Goal: Transaction & Acquisition: Purchase product/service

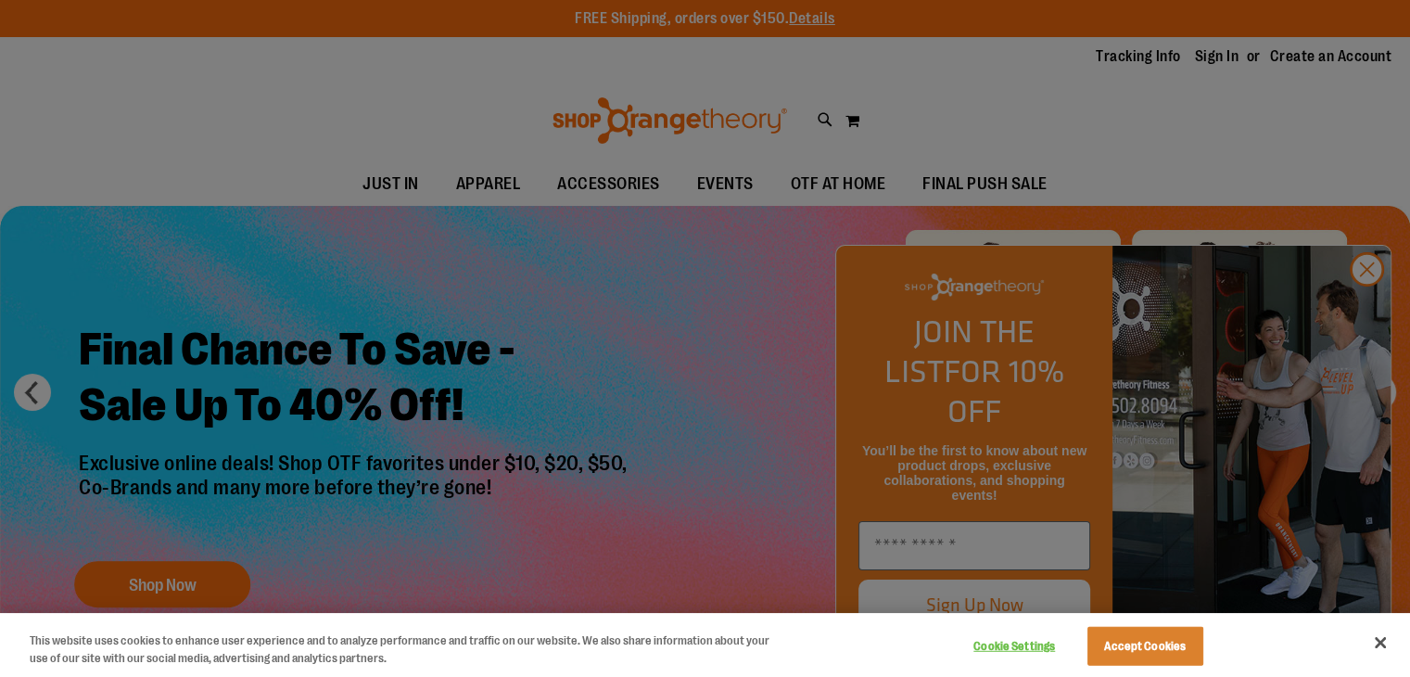
click at [219, 112] on div at bounding box center [705, 338] width 1410 height 677
click at [1157, 635] on button "Accept Cookies" at bounding box center [1146, 646] width 116 height 39
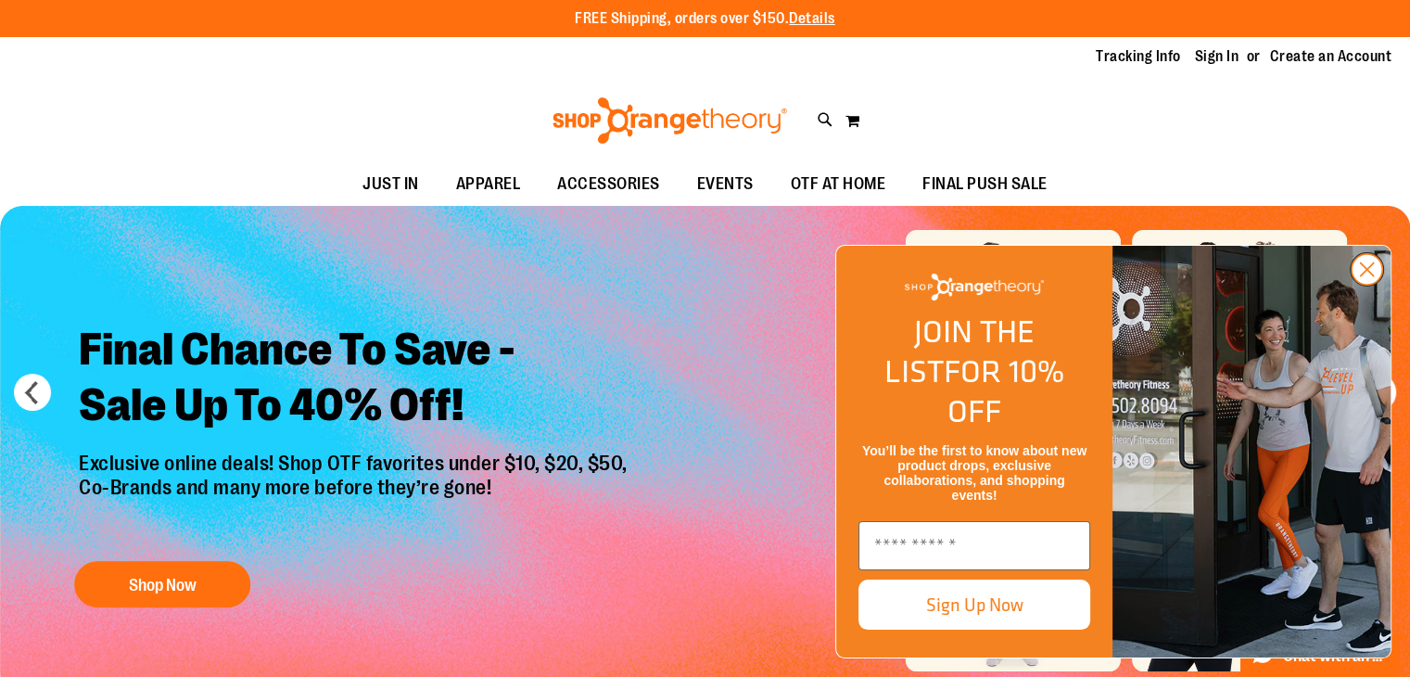
click at [1357, 285] on circle "Close dialog" at bounding box center [1367, 269] width 31 height 31
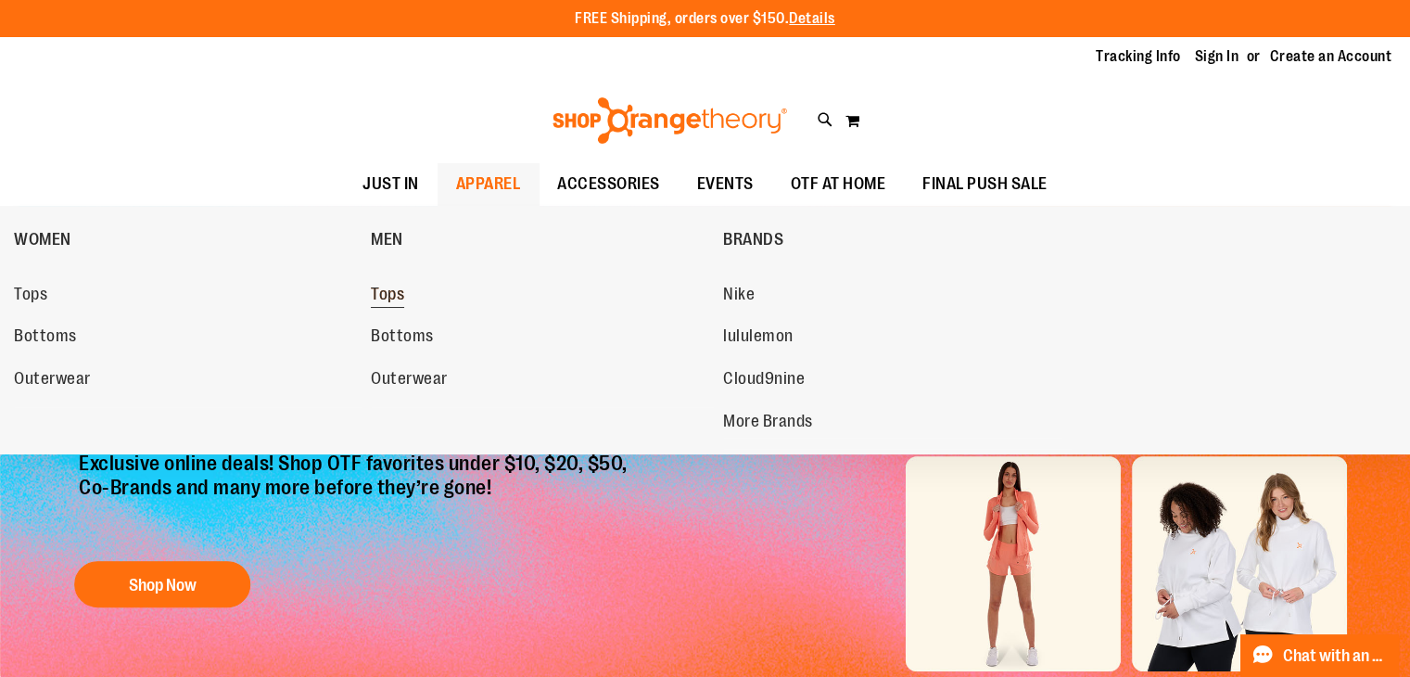
click at [390, 280] on link "Tops" at bounding box center [538, 294] width 334 height 33
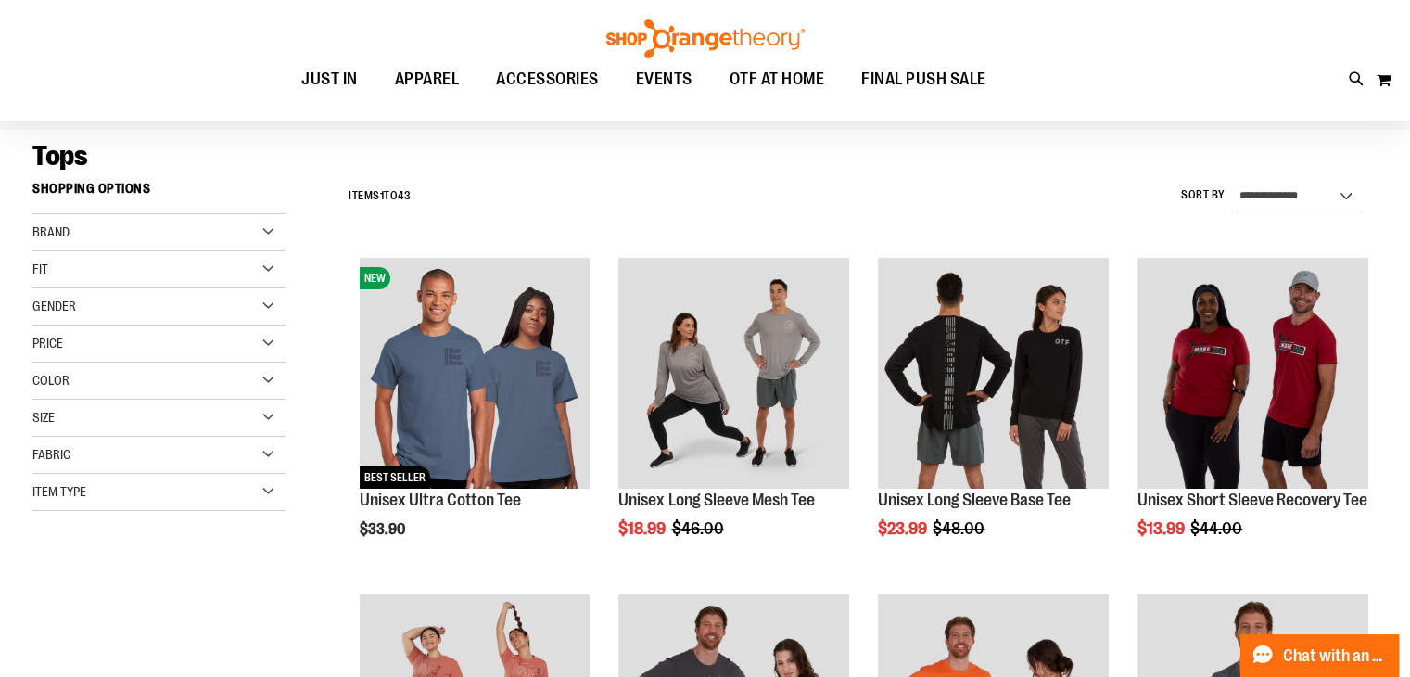
scroll to position [171, 0]
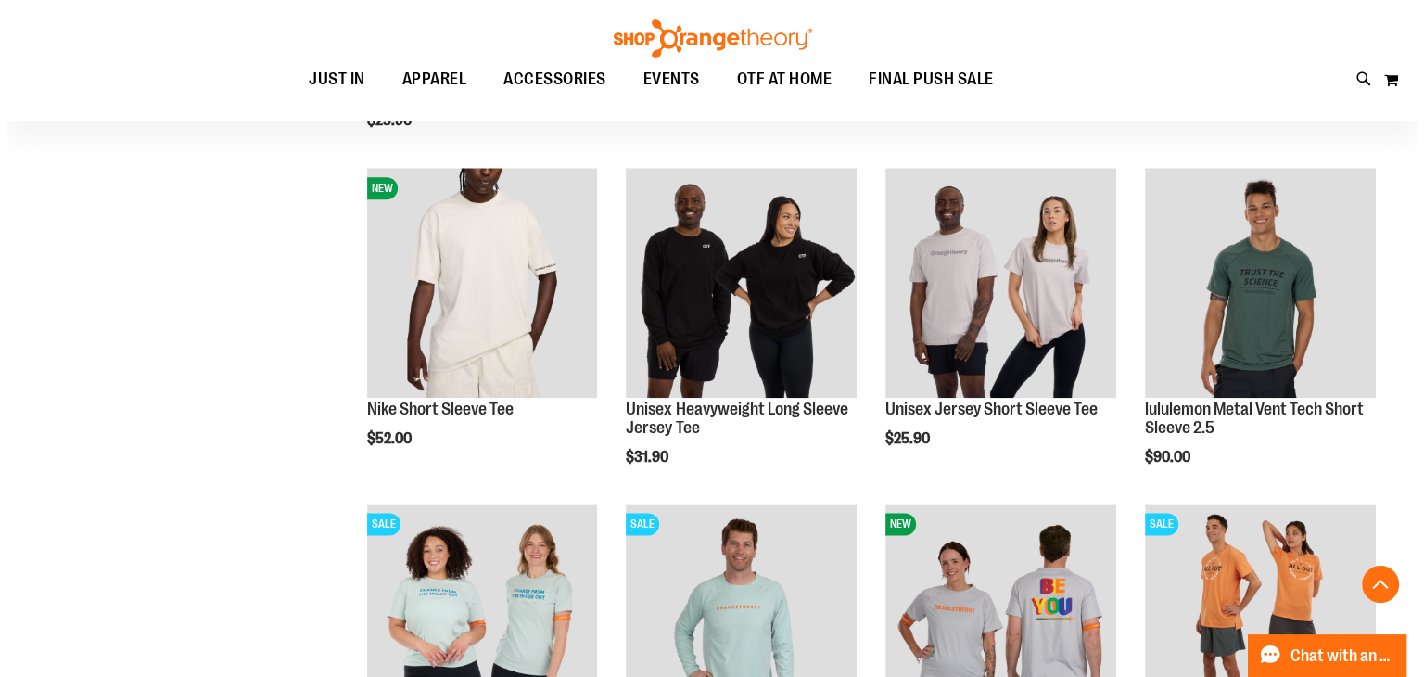
scroll to position [2224, 0]
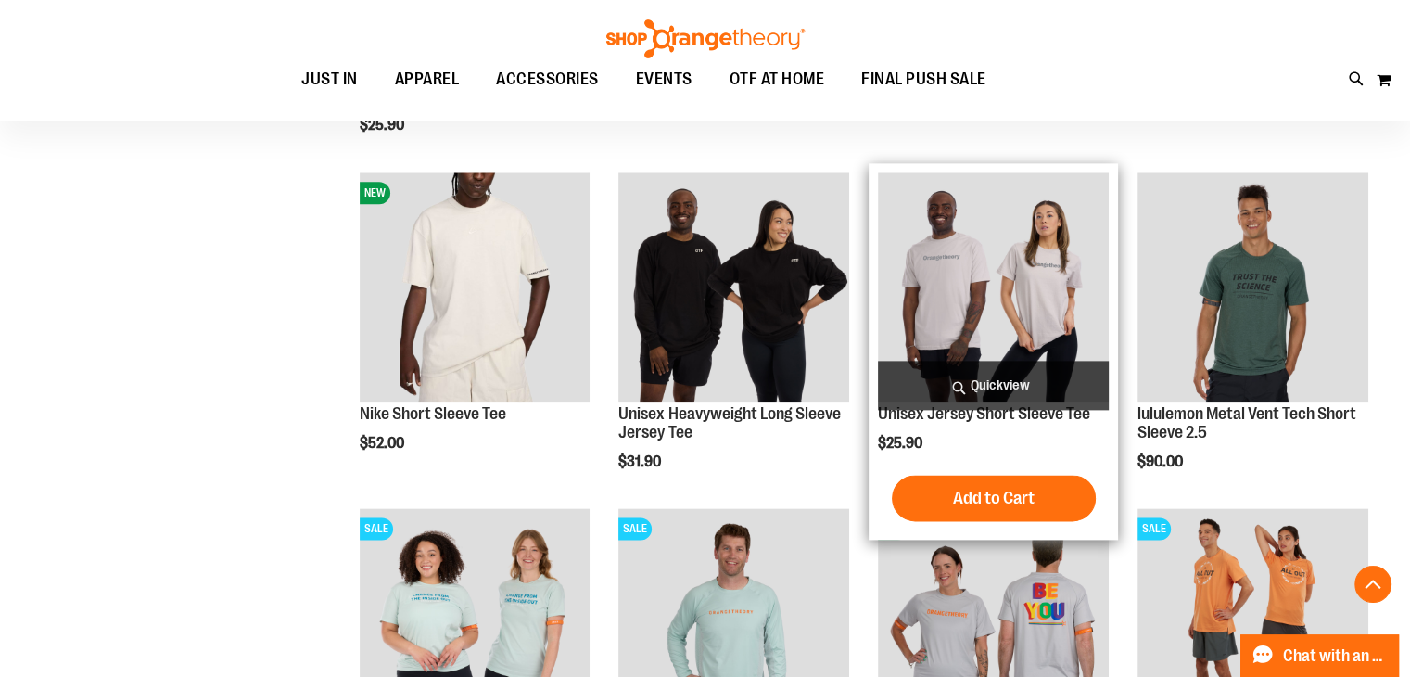
click at [979, 386] on span "Quickview" at bounding box center [993, 385] width 231 height 49
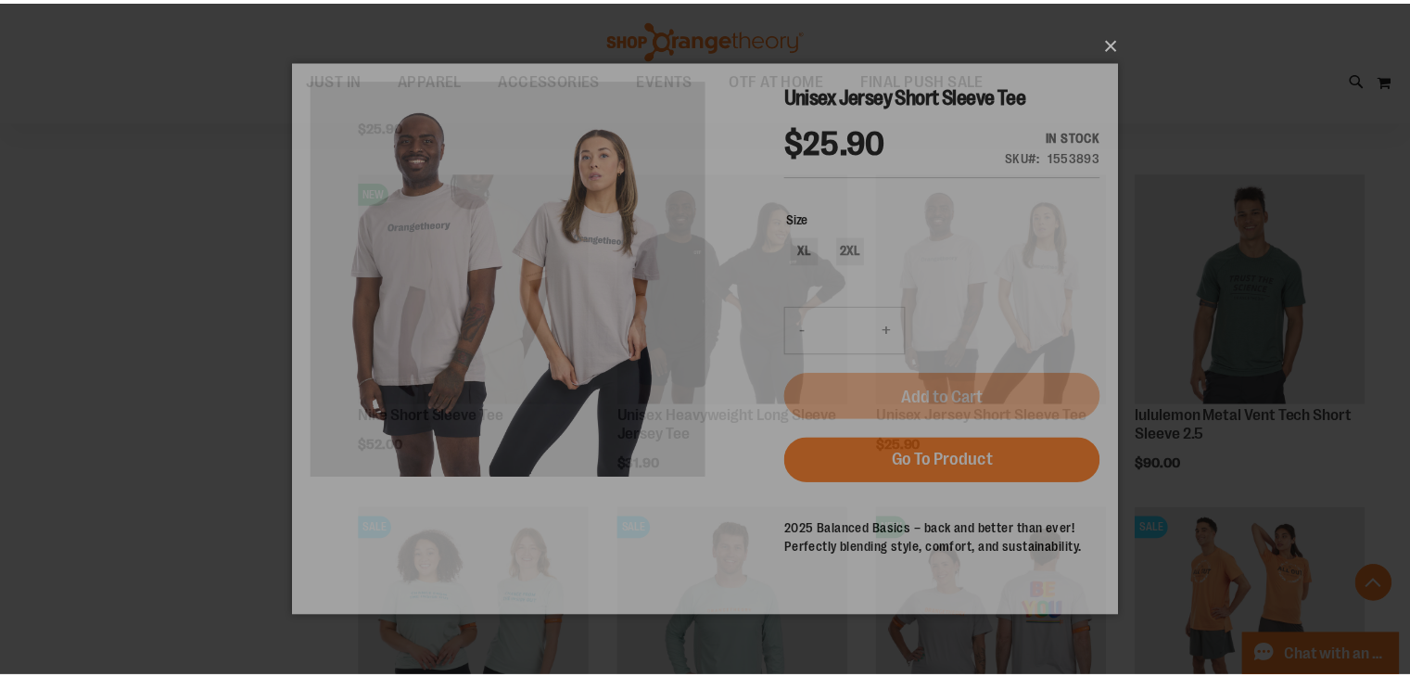
scroll to position [0, 0]
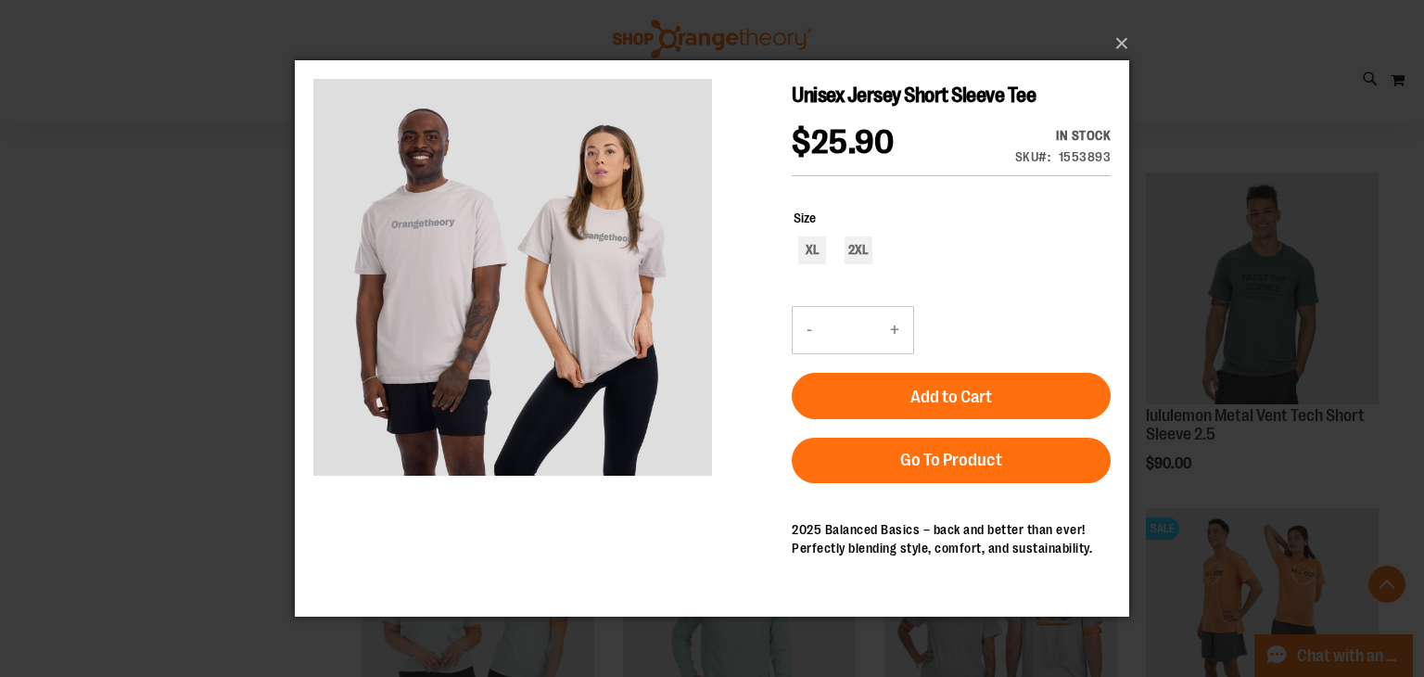
click at [170, 432] on div "×" at bounding box center [712, 338] width 1424 height 677
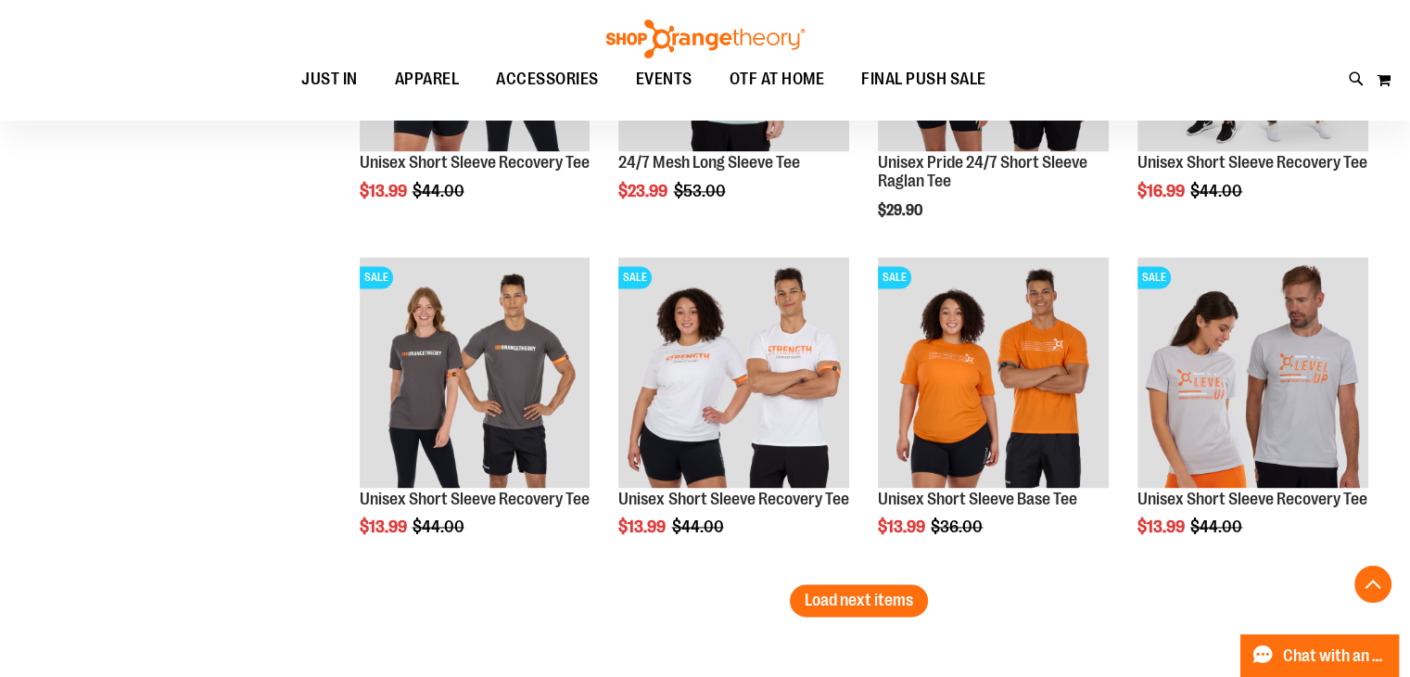
scroll to position [2802, 0]
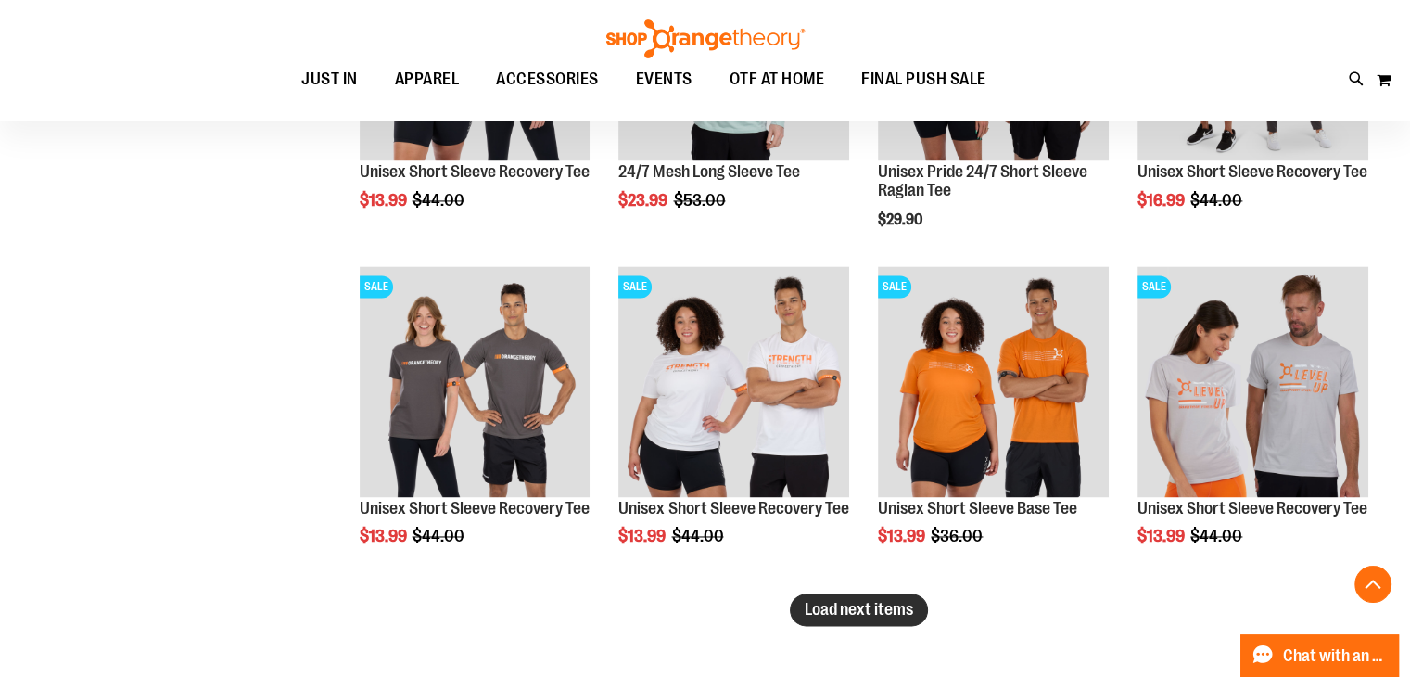
click at [853, 613] on span "Load next items" at bounding box center [859, 609] width 108 height 19
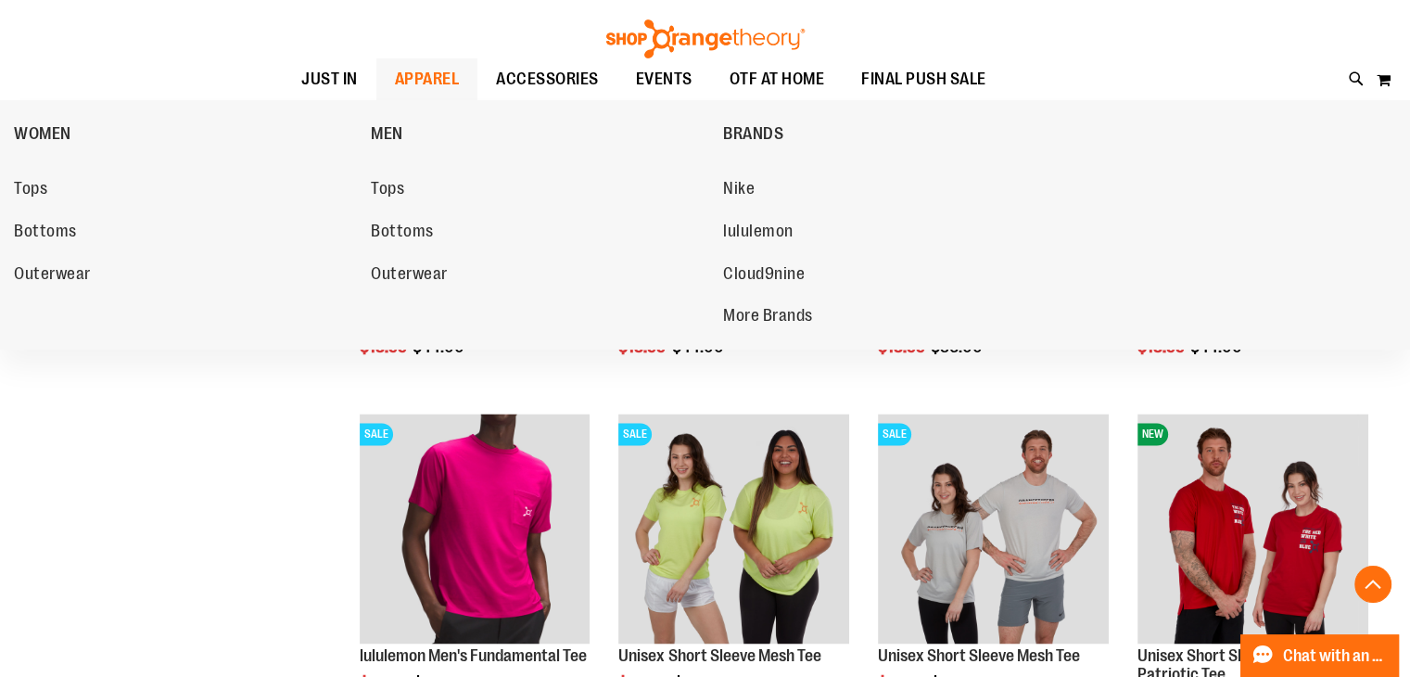
scroll to position [3020, 0]
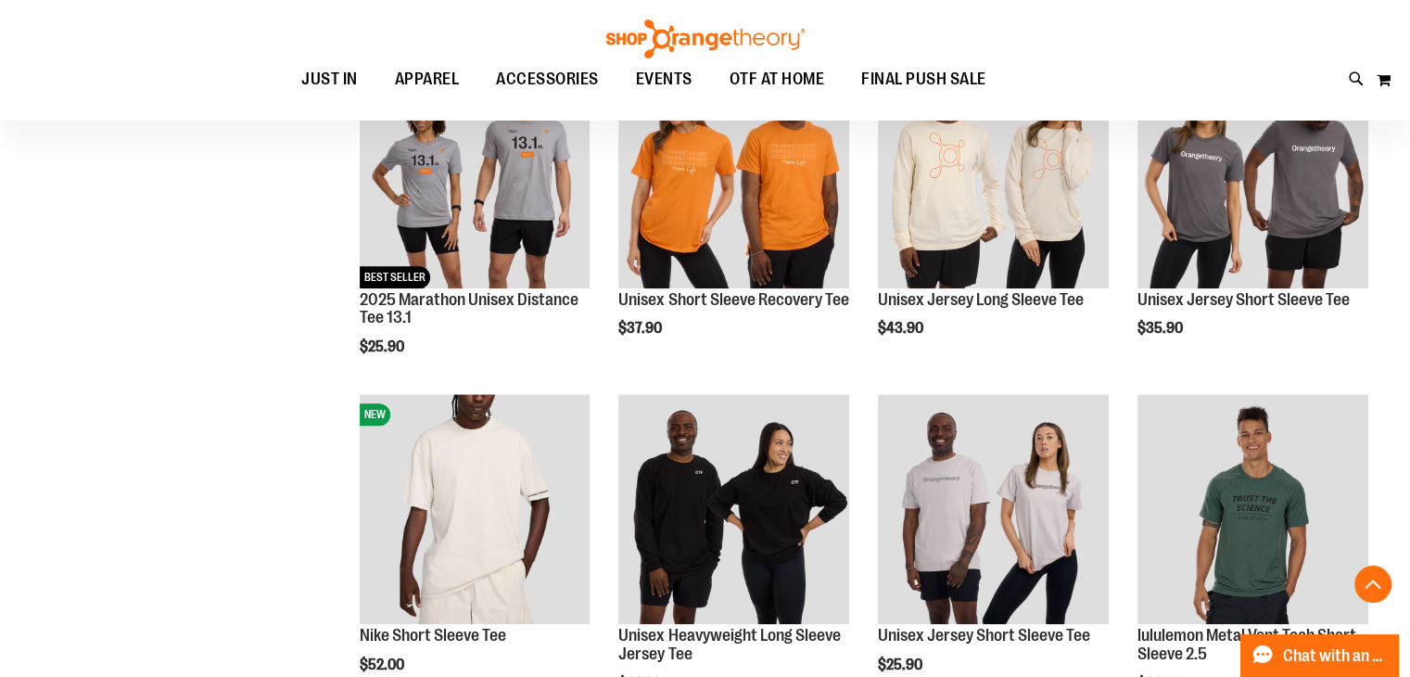
scroll to position [1226, 0]
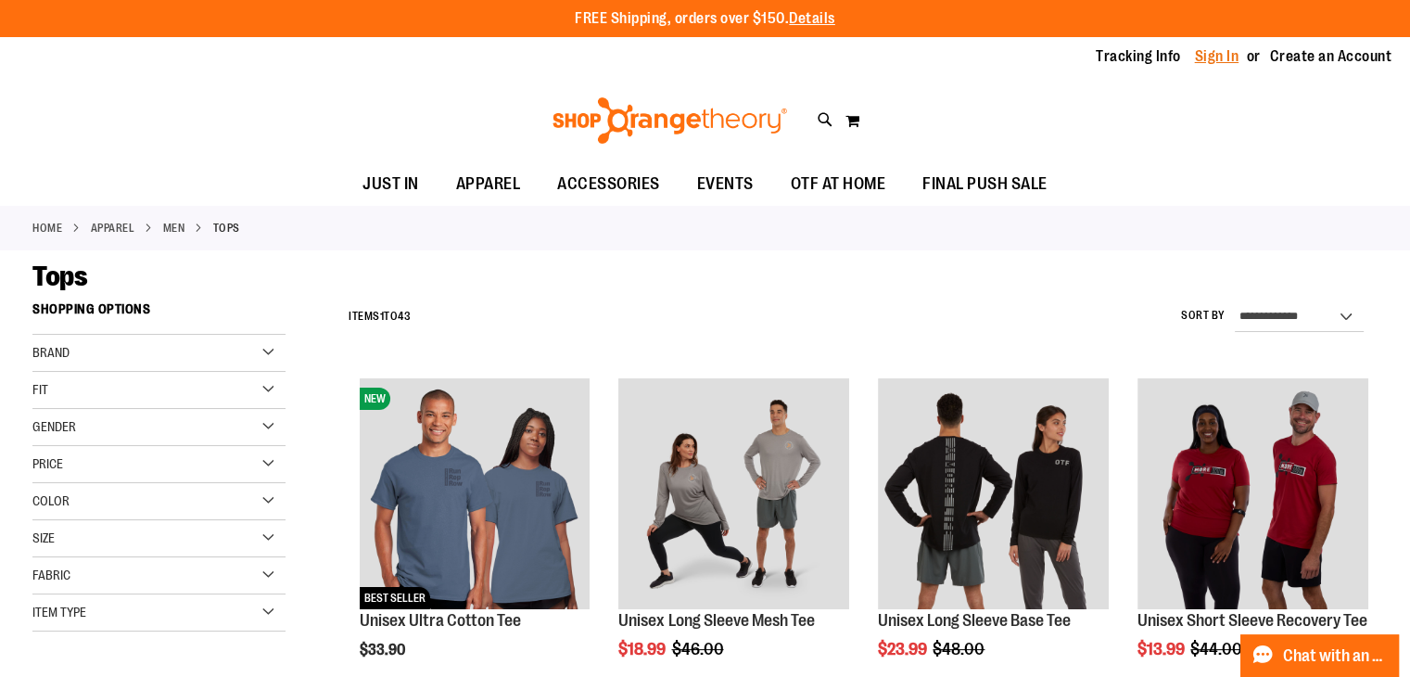
click at [1205, 56] on link "Sign In" at bounding box center [1217, 56] width 45 height 20
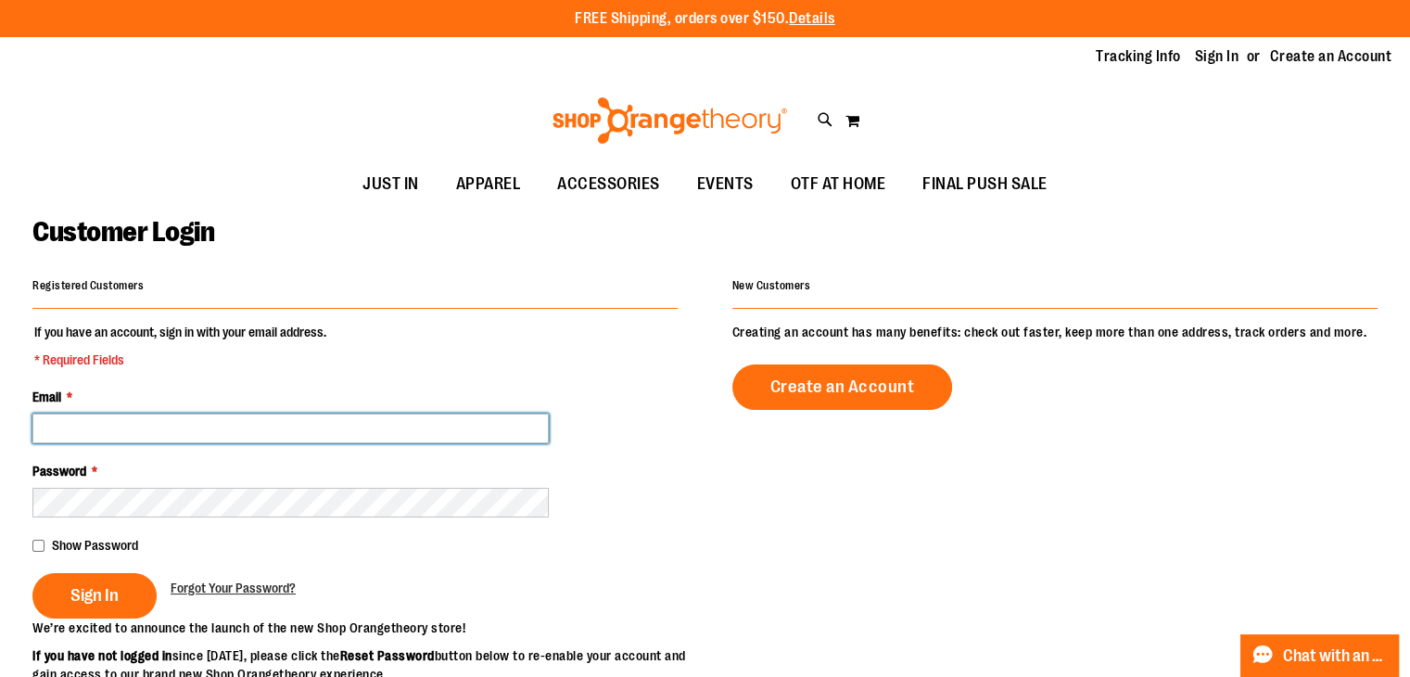
click at [478, 431] on input "Email *" at bounding box center [290, 429] width 516 height 30
type input "**********"
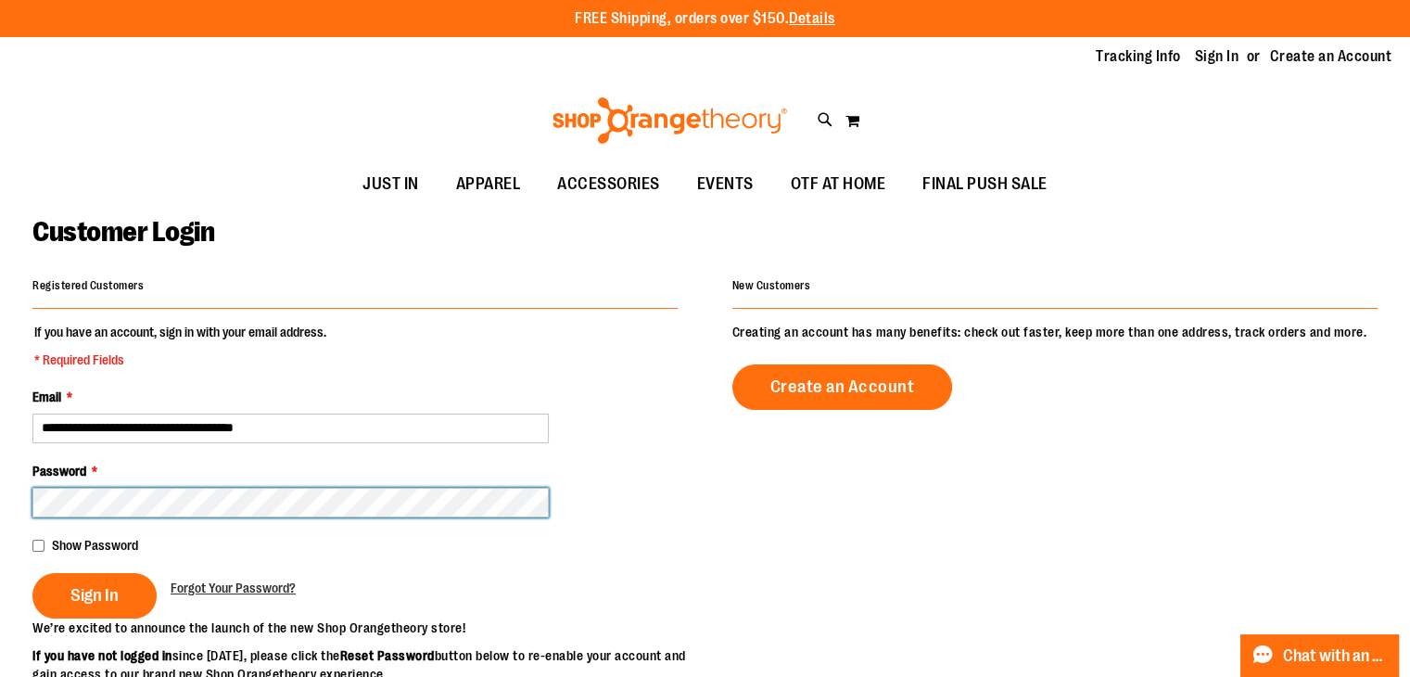
click at [32, 573] on button "Sign In" at bounding box center [94, 595] width 124 height 45
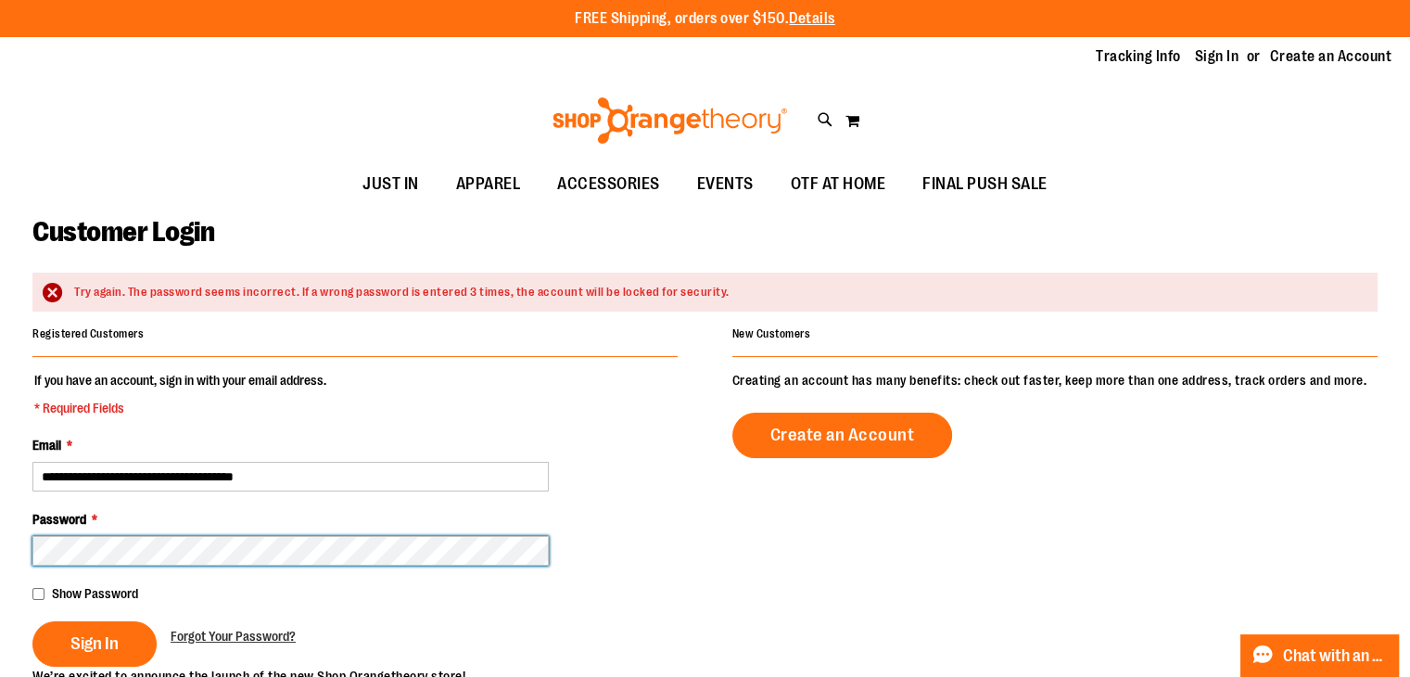
click at [32, 621] on button "Sign In" at bounding box center [94, 643] width 124 height 45
